Goal: Transaction & Acquisition: Purchase product/service

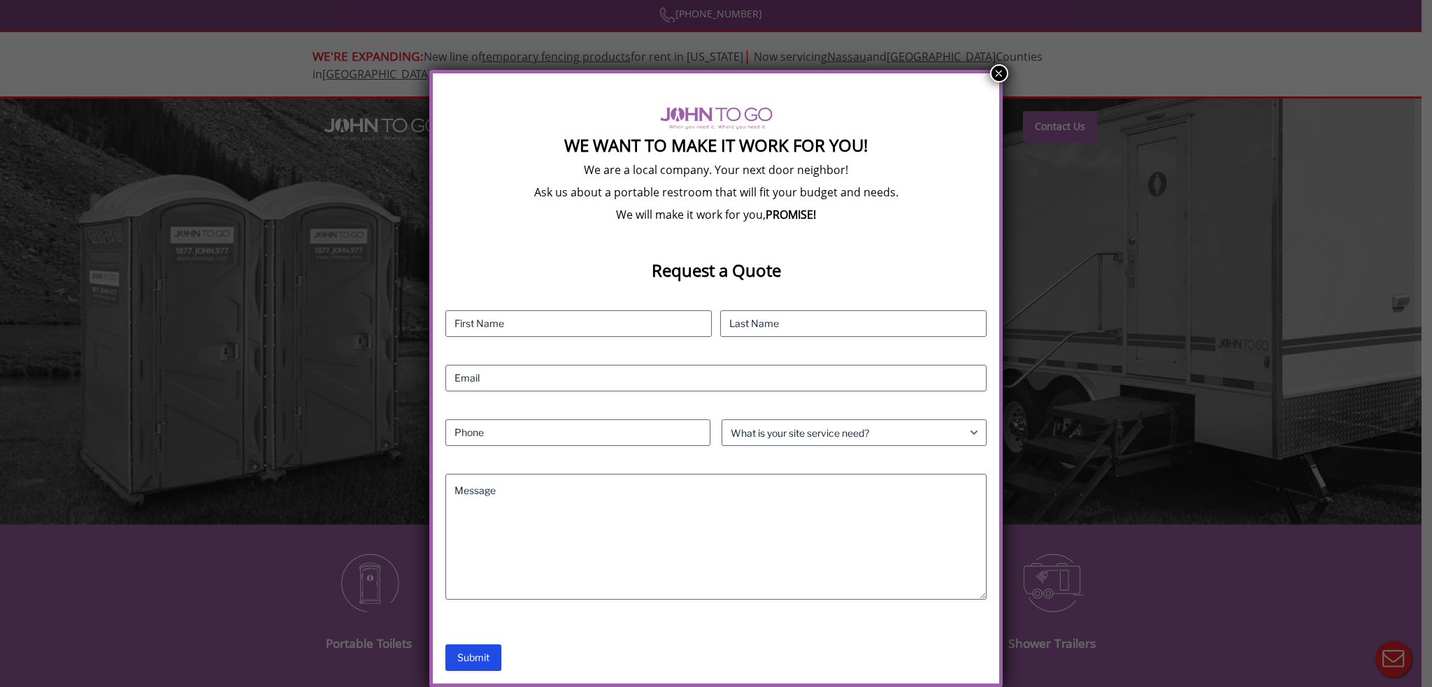
click at [998, 70] on button "×" at bounding box center [999, 73] width 18 height 18
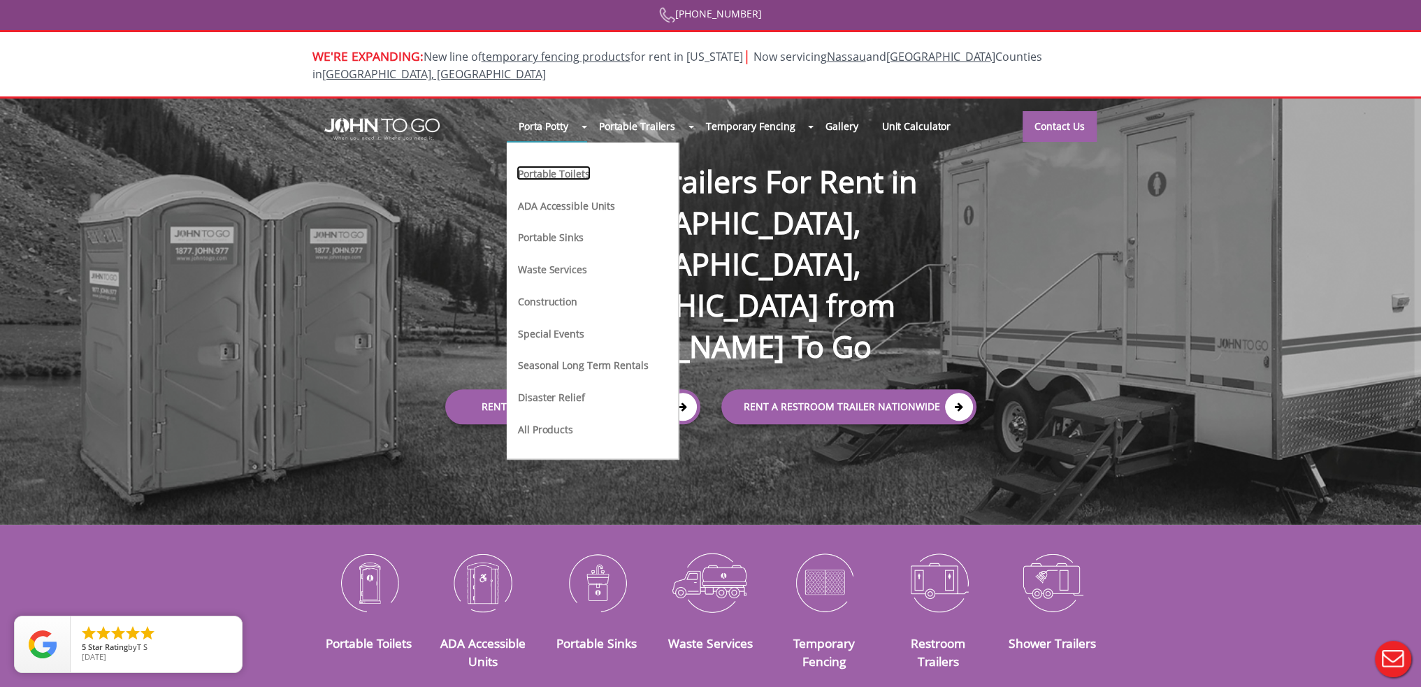
click at [558, 166] on link "Portable Toilets" at bounding box center [554, 173] width 74 height 15
